Goal: Find specific fact

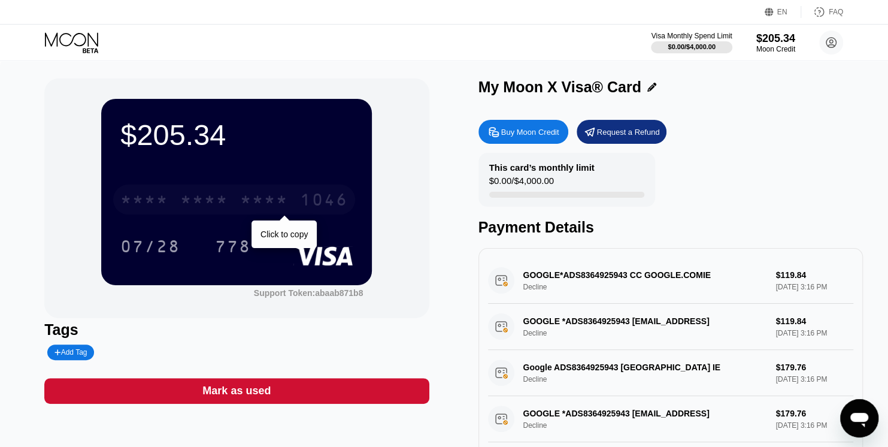
click at [247, 208] on div "* * * *" at bounding box center [264, 201] width 48 height 19
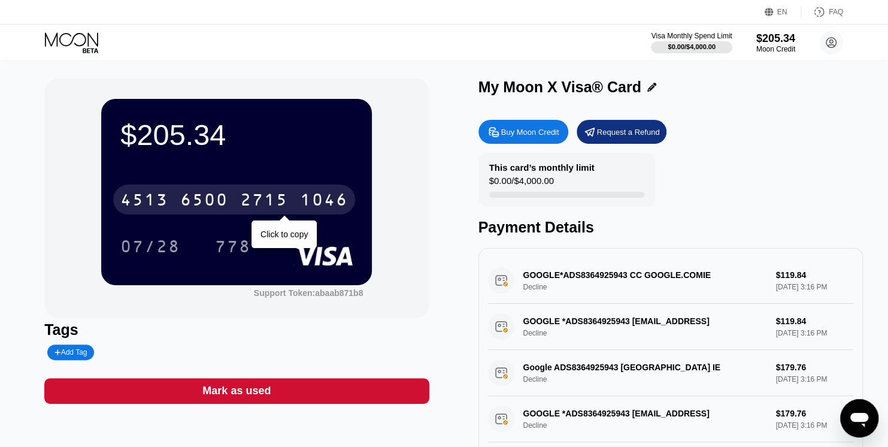
click at [475, 204] on div "$205.34 4513 6500 2715 1046 Click to copy 07/28 778 Support Token: abaab871b8 T…" at bounding box center [443, 267] width 799 height 379
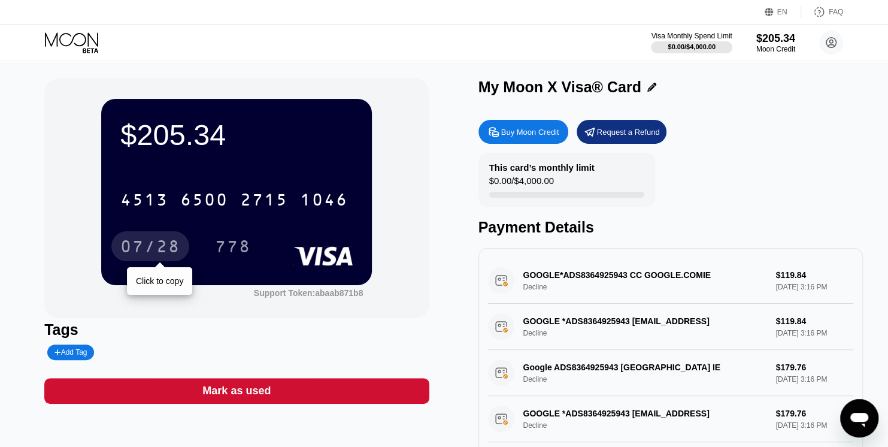
click at [174, 254] on div "07/28" at bounding box center [150, 247] width 60 height 19
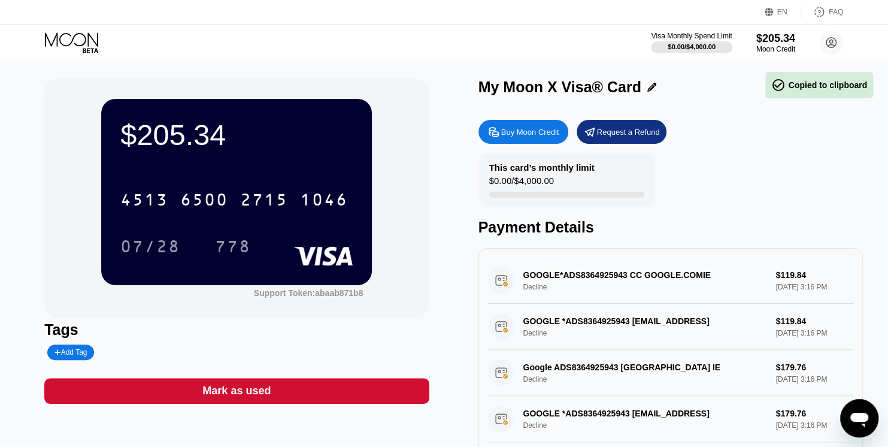
click at [434, 238] on div "$205.34 4513 6500 2715 1046 07/28 778 Support Token: abaab871b8 Tags Add Tag Ma…" at bounding box center [443, 267] width 799 height 379
click at [242, 255] on div "778" at bounding box center [233, 247] width 36 height 19
